Goal: Check status

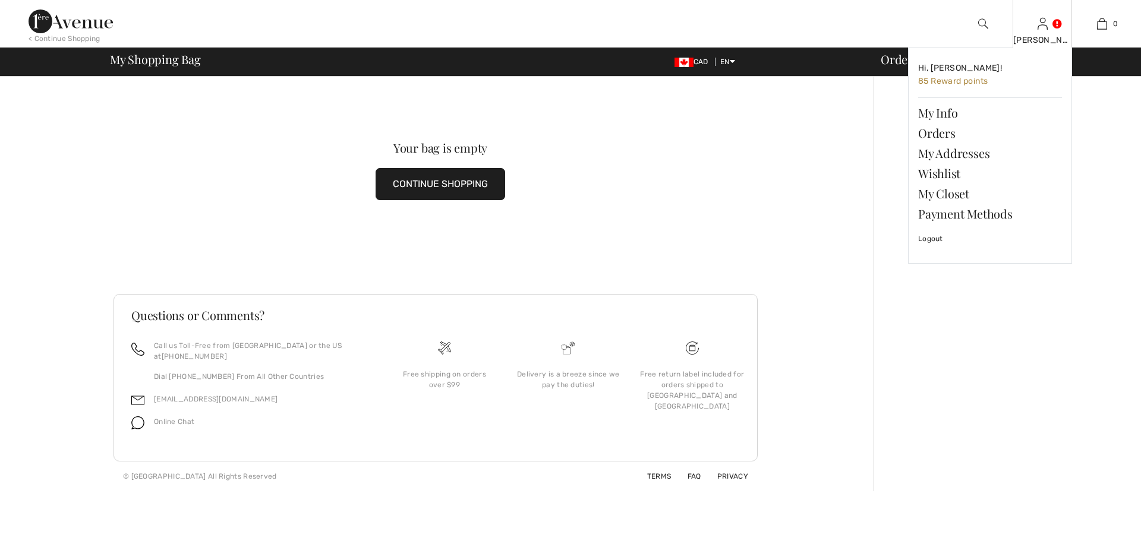
drag, startPoint x: 0, startPoint y: 0, endPoint x: 1045, endPoint y: 30, distance: 1045.6
click at [1045, 30] on img at bounding box center [1042, 24] width 10 height 14
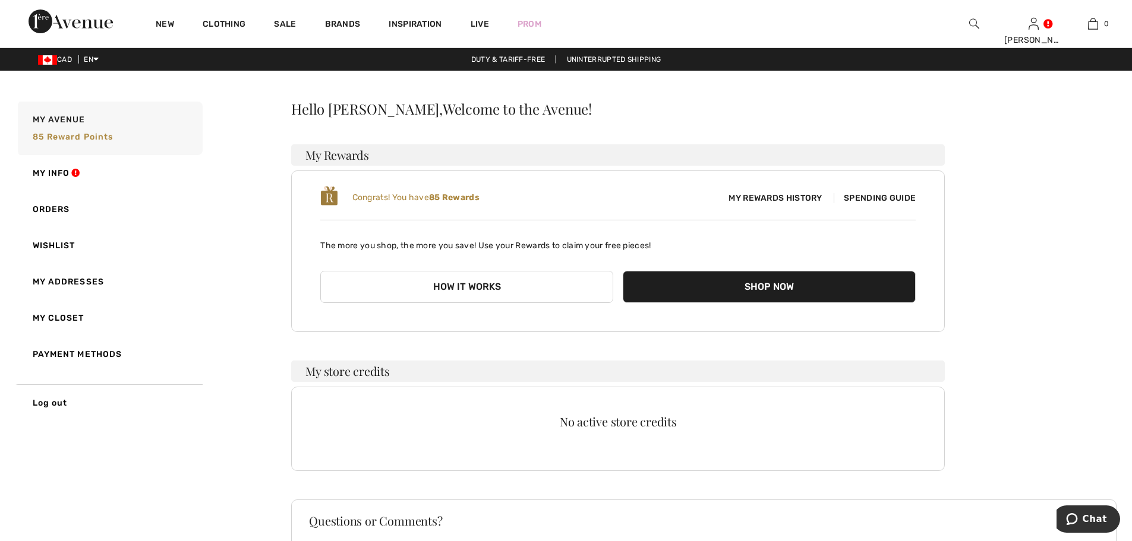
click at [56, 214] on link "Orders" at bounding box center [108, 209] width 187 height 36
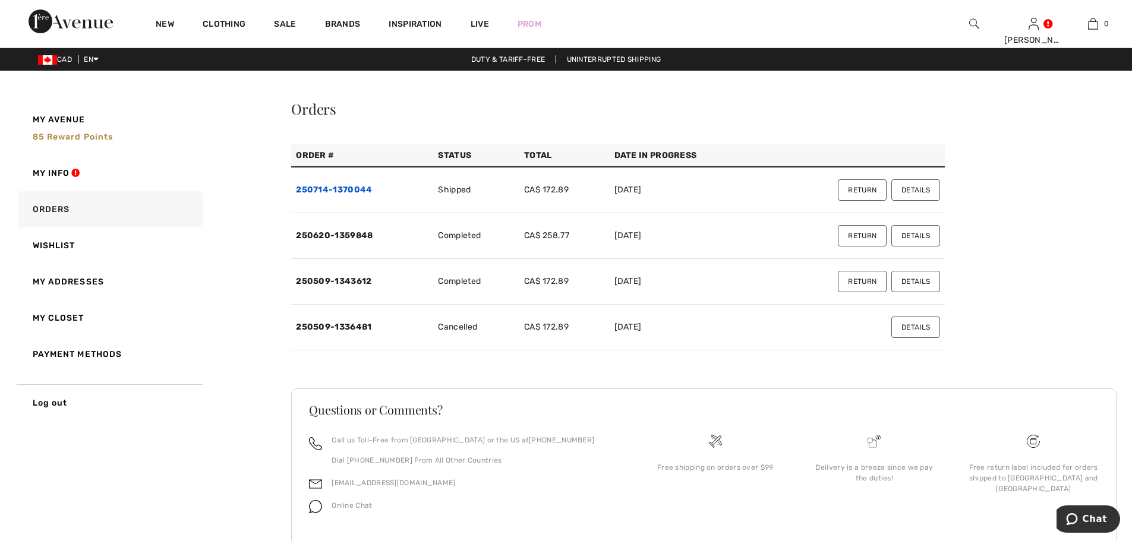
click at [357, 191] on link "250714-1370044" at bounding box center [334, 190] width 76 height 10
